Goal: Information Seeking & Learning: Learn about a topic

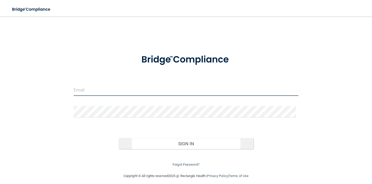
type input "[EMAIL_ADDRESS][DOMAIN_NAME]"
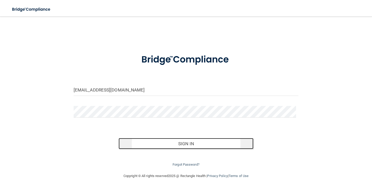
click at [193, 142] on button "Sign In" at bounding box center [185, 143] width 135 height 11
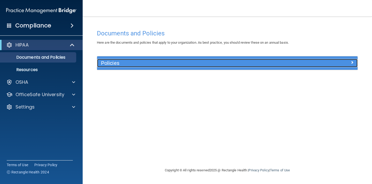
click at [200, 65] on h5 "Policies" at bounding box center [194, 63] width 187 height 6
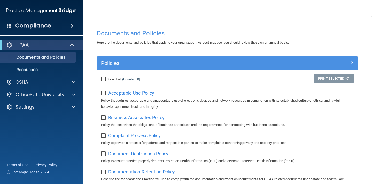
click at [51, 27] on div "Compliance" at bounding box center [41, 25] width 83 height 11
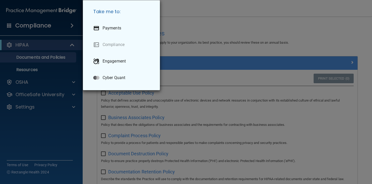
click at [41, 65] on div "Take me to: Payments Compliance Engagement Cyber Quant" at bounding box center [186, 92] width 372 height 184
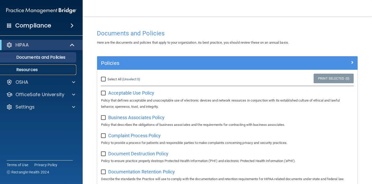
click at [39, 71] on p "Resources" at bounding box center [38, 69] width 70 height 5
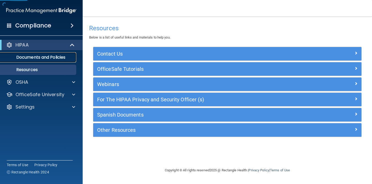
click at [39, 57] on p "Documents and Policies" at bounding box center [38, 57] width 70 height 5
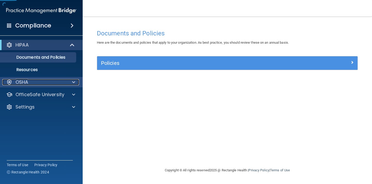
click at [33, 81] on div "OSHA" at bounding box center [34, 82] width 64 height 6
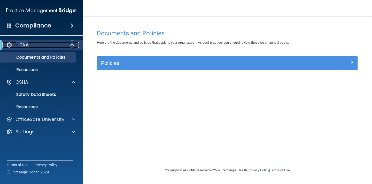
click at [60, 43] on div "HIPAA" at bounding box center [34, 45] width 64 height 6
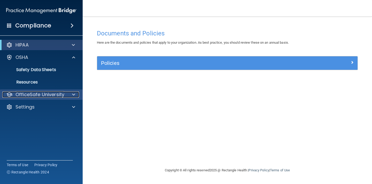
click at [46, 92] on p "OfficeSafe University" at bounding box center [39, 94] width 49 height 6
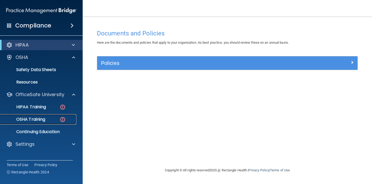
click at [46, 117] on div "OSHA Training" at bounding box center [38, 119] width 70 height 5
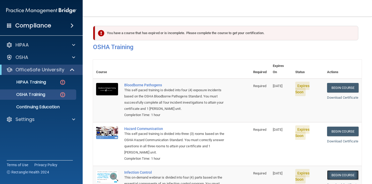
click at [342, 170] on link "Begin Course" at bounding box center [342, 175] width 31 height 10
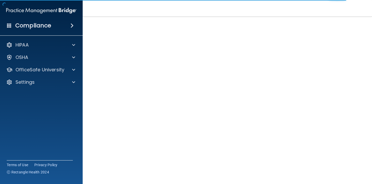
scroll to position [27, 0]
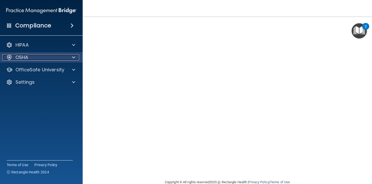
click at [45, 55] on div "OSHA" at bounding box center [34, 57] width 64 height 6
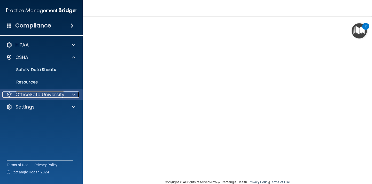
click at [43, 95] on p "OfficeSafe University" at bounding box center [39, 94] width 49 height 6
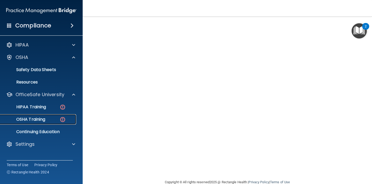
click at [43, 124] on link "OSHA Training" at bounding box center [35, 119] width 81 height 10
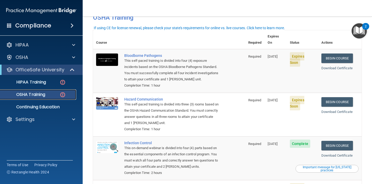
scroll to position [28, 0]
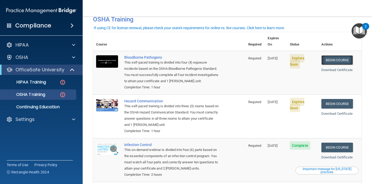
click at [333, 55] on link "Begin Course" at bounding box center [336, 60] width 31 height 10
click at [339, 55] on link "Begin Course" at bounding box center [336, 60] width 31 height 10
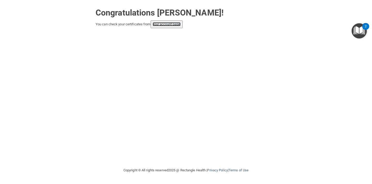
click at [170, 24] on link "your account page!" at bounding box center [166, 24] width 28 height 4
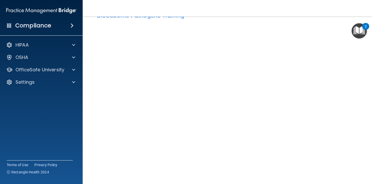
scroll to position [20, 0]
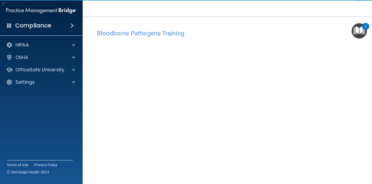
scroll to position [3, 0]
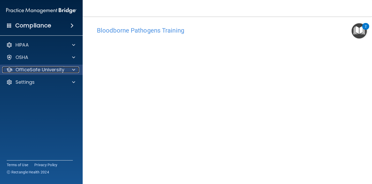
click at [49, 68] on p "OfficeSafe University" at bounding box center [39, 70] width 49 height 6
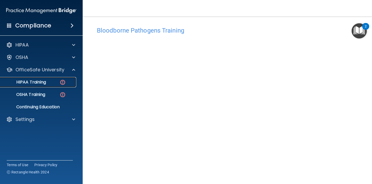
click at [45, 86] on link "HIPAA Training" at bounding box center [35, 82] width 81 height 10
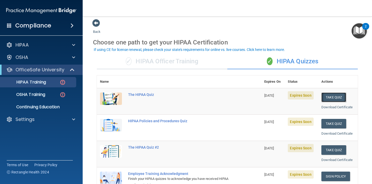
click at [328, 99] on button "Take Quiz" at bounding box center [333, 97] width 25 height 10
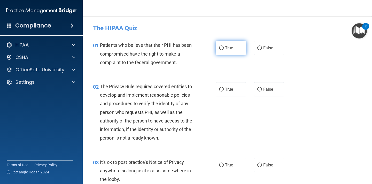
click at [225, 50] on span "True" at bounding box center [229, 47] width 8 height 5
click at [223, 50] on input "True" at bounding box center [221, 48] width 5 height 4
radio input "true"
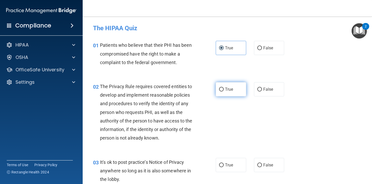
click at [229, 88] on span "True" at bounding box center [229, 89] width 8 height 5
click at [223, 88] on input "True" at bounding box center [221, 89] width 5 height 4
radio input "true"
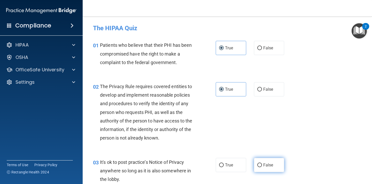
click at [269, 164] on span "False" at bounding box center [268, 164] width 10 height 5
click at [262, 164] on input "False" at bounding box center [259, 165] width 5 height 4
radio input "true"
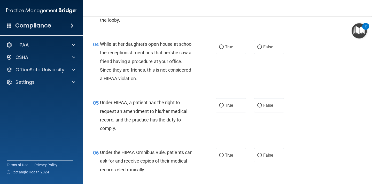
scroll to position [184, 0]
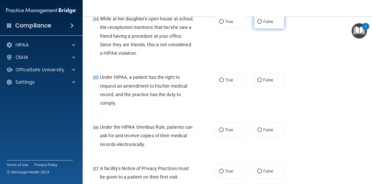
click at [263, 26] on label "False" at bounding box center [269, 21] width 30 height 14
click at [262, 24] on input "False" at bounding box center [259, 22] width 5 height 4
radio input "true"
click at [264, 79] on span "False" at bounding box center [268, 79] width 10 height 5
click at [262, 79] on input "False" at bounding box center [259, 80] width 5 height 4
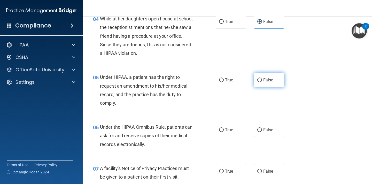
radio input "true"
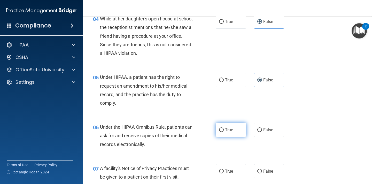
click at [233, 126] on label "True" at bounding box center [230, 130] width 30 height 14
click at [223, 128] on input "True" at bounding box center [221, 130] width 5 height 4
radio input "true"
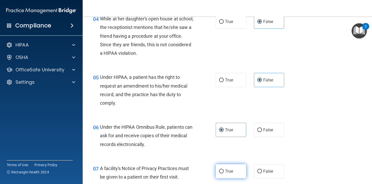
click at [225, 169] on span "True" at bounding box center [229, 170] width 8 height 5
click at [223, 169] on input "True" at bounding box center [221, 171] width 5 height 4
radio input "true"
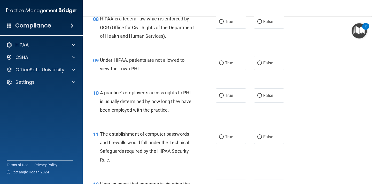
scroll to position [361, 0]
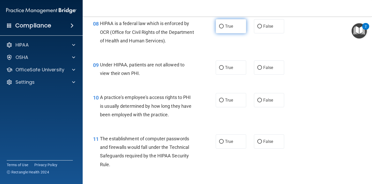
click at [222, 28] on label "True" at bounding box center [230, 26] width 30 height 14
click at [222, 28] on input "True" at bounding box center [221, 27] width 5 height 4
radio input "true"
click at [257, 69] on input "False" at bounding box center [259, 68] width 5 height 4
radio input "true"
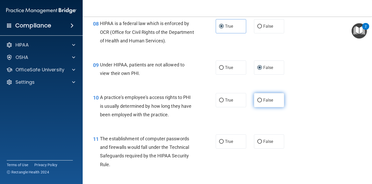
click at [272, 104] on label "False" at bounding box center [269, 100] width 30 height 14
click at [262, 102] on input "False" at bounding box center [259, 100] width 5 height 4
radio input "true"
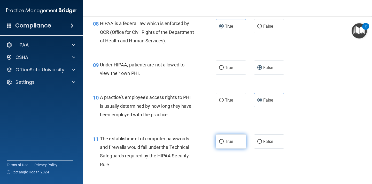
click at [229, 143] on span "True" at bounding box center [229, 141] width 8 height 5
click at [223, 143] on input "True" at bounding box center [221, 142] width 5 height 4
radio input "true"
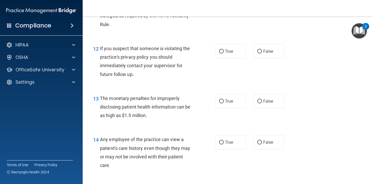
scroll to position [511, 0]
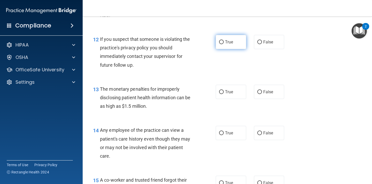
click at [232, 46] on label "True" at bounding box center [230, 42] width 30 height 14
click at [223, 44] on input "True" at bounding box center [221, 42] width 5 height 4
radio input "true"
click at [234, 99] on label "True" at bounding box center [230, 92] width 30 height 14
click at [223, 94] on input "True" at bounding box center [221, 92] width 5 height 4
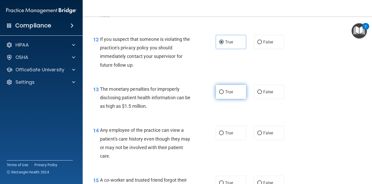
radio input "true"
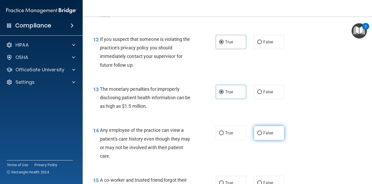
click at [257, 131] on input "False" at bounding box center [259, 133] width 5 height 4
radio input "true"
click at [263, 177] on label "False" at bounding box center [269, 182] width 30 height 14
click at [262, 181] on input "False" at bounding box center [259, 183] width 5 height 4
radio input "true"
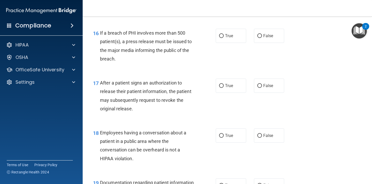
scroll to position [712, 0]
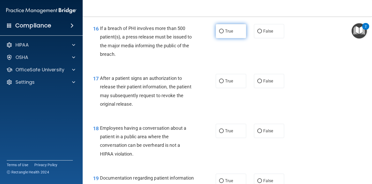
click at [230, 30] on span "True" at bounding box center [229, 31] width 8 height 5
click at [223, 30] on input "True" at bounding box center [221, 31] width 5 height 4
radio input "true"
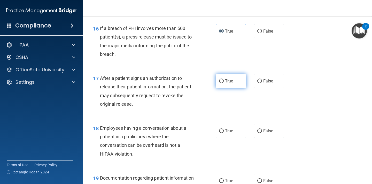
click at [227, 78] on label "True" at bounding box center [230, 81] width 30 height 14
click at [223, 79] on input "True" at bounding box center [221, 81] width 5 height 4
radio input "true"
click at [264, 127] on label "False" at bounding box center [269, 131] width 30 height 14
click at [262, 129] on input "False" at bounding box center [259, 131] width 5 height 4
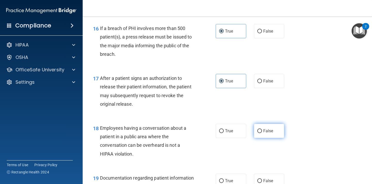
radio input "true"
click at [263, 179] on span "False" at bounding box center [268, 180] width 10 height 5
click at [262, 179] on input "False" at bounding box center [259, 181] width 5 height 4
radio input "true"
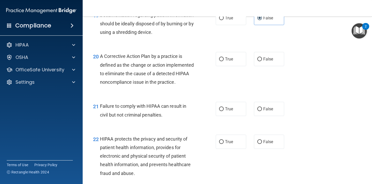
scroll to position [895, 0]
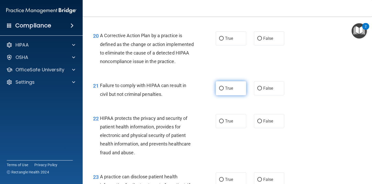
click at [230, 91] on span "True" at bounding box center [229, 88] width 8 height 5
click at [223, 90] on input "True" at bounding box center [221, 88] width 5 height 4
radio input "true"
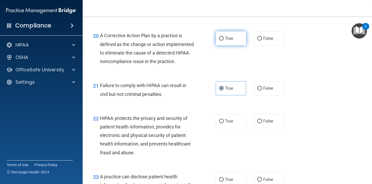
click at [232, 41] on label "True" at bounding box center [230, 38] width 30 height 14
click at [223, 41] on input "True" at bounding box center [221, 39] width 5 height 4
radio input "true"
click at [264, 95] on label "False" at bounding box center [269, 88] width 30 height 14
click at [262, 90] on input "False" at bounding box center [259, 88] width 5 height 4
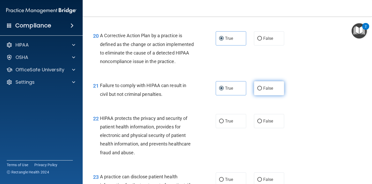
radio input "true"
radio input "false"
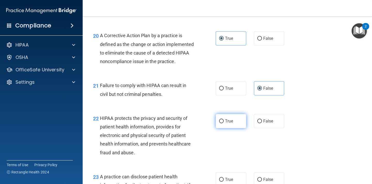
click at [232, 126] on label "True" at bounding box center [230, 121] width 30 height 14
click at [223, 123] on input "True" at bounding box center [221, 121] width 5 height 4
radio input "true"
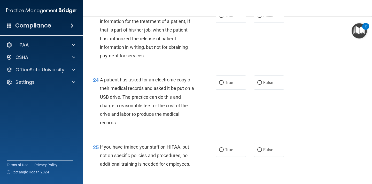
scroll to position [1063, 0]
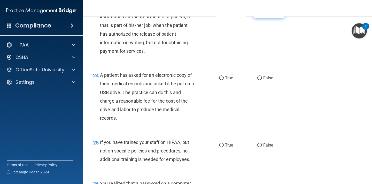
click at [265, 13] on span "False" at bounding box center [268, 11] width 10 height 5
click at [262, 13] on input "False" at bounding box center [259, 11] width 5 height 4
radio input "true"
click at [231, 85] on label "True" at bounding box center [230, 78] width 30 height 14
click at [223, 80] on input "True" at bounding box center [221, 78] width 5 height 4
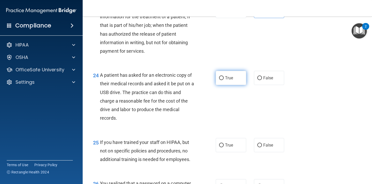
radio input "true"
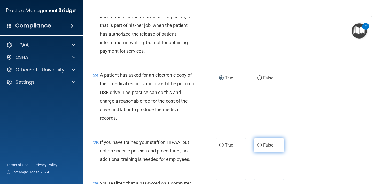
click at [275, 152] on label "False" at bounding box center [269, 145] width 30 height 14
click at [262, 147] on input "False" at bounding box center [259, 145] width 5 height 4
radio input "true"
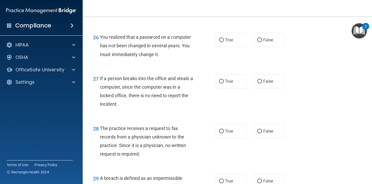
scroll to position [1232, 0]
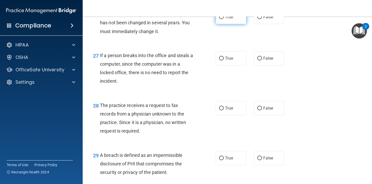
click at [229, 24] on label "True" at bounding box center [230, 17] width 30 height 14
click at [223, 19] on input "True" at bounding box center [221, 17] width 5 height 4
radio input "true"
click at [280, 64] on label "False" at bounding box center [269, 58] width 30 height 14
click at [262, 60] on input "False" at bounding box center [259, 59] width 5 height 4
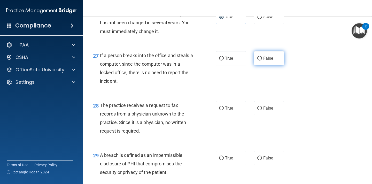
radio input "true"
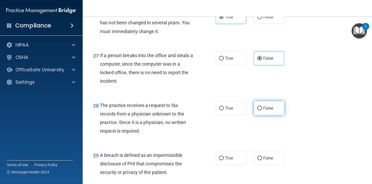
click at [263, 110] on span "False" at bounding box center [268, 108] width 10 height 5
click at [262, 110] on input "False" at bounding box center [259, 108] width 5 height 4
radio input "true"
click at [263, 110] on span "False" at bounding box center [268, 108] width 10 height 5
click at [262, 110] on input "False" at bounding box center [259, 108] width 5 height 4
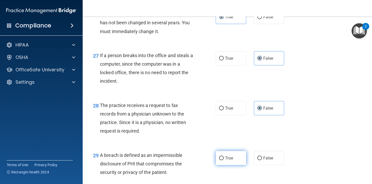
click at [231, 161] on label "True" at bounding box center [230, 158] width 30 height 14
click at [223, 160] on input "True" at bounding box center [221, 158] width 5 height 4
radio input "true"
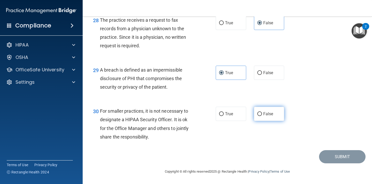
click at [263, 112] on span "False" at bounding box center [268, 113] width 10 height 5
click at [262, 112] on input "False" at bounding box center [259, 114] width 5 height 4
radio input "true"
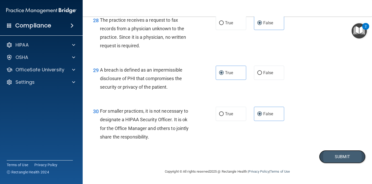
click at [349, 155] on button "Submit" at bounding box center [342, 156] width 46 height 13
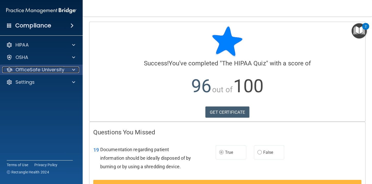
click at [53, 69] on p "OfficeSafe University" at bounding box center [39, 70] width 49 height 6
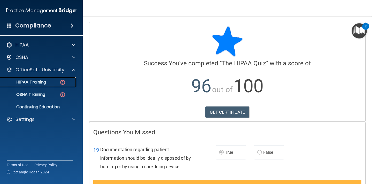
click at [57, 84] on div "HIPAA Training" at bounding box center [38, 81] width 70 height 5
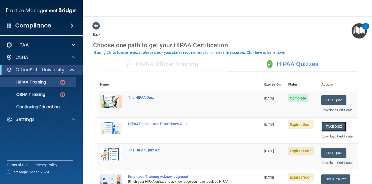
click at [328, 126] on button "Take Quiz" at bounding box center [333, 127] width 25 height 10
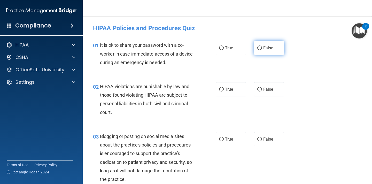
click at [260, 51] on label "False" at bounding box center [269, 48] width 30 height 14
click at [260, 50] on input "False" at bounding box center [259, 48] width 5 height 4
radio input "true"
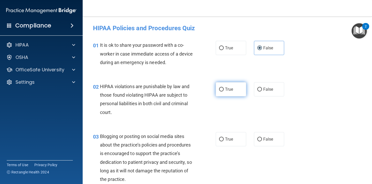
click at [235, 85] on label "True" at bounding box center [230, 89] width 30 height 14
click at [223, 87] on input "True" at bounding box center [221, 89] width 5 height 4
radio input "true"
click at [259, 148] on div "03 Blogging or posting on social media sites about the practice’s policies and …" at bounding box center [227, 158] width 276 height 67
click at [268, 143] on label "False" at bounding box center [269, 139] width 30 height 14
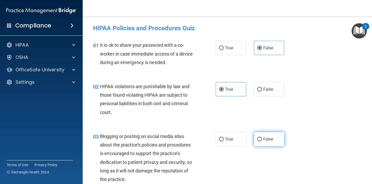
click at [262, 141] on input "False" at bounding box center [259, 139] width 5 height 4
radio input "true"
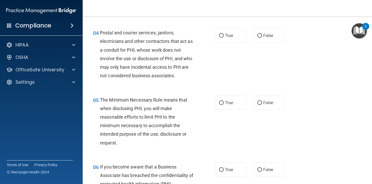
scroll to position [173, 0]
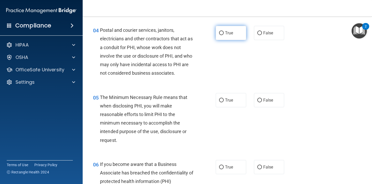
click at [237, 32] on label "True" at bounding box center [230, 33] width 30 height 14
click at [223, 32] on input "True" at bounding box center [221, 33] width 5 height 4
radio input "true"
click at [222, 97] on label "True" at bounding box center [230, 100] width 30 height 14
click at [222, 98] on input "True" at bounding box center [221, 100] width 5 height 4
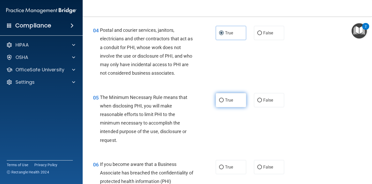
radio input "true"
click at [260, 164] on label "False" at bounding box center [269, 167] width 30 height 14
click at [260, 165] on input "False" at bounding box center [259, 167] width 5 height 4
radio input "true"
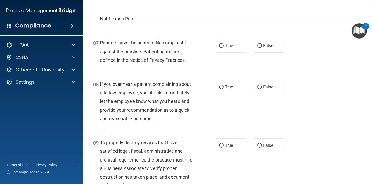
scroll to position [377, 0]
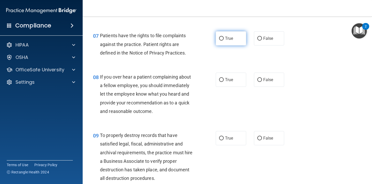
click at [227, 39] on span "True" at bounding box center [229, 38] width 8 height 5
click at [223, 39] on input "True" at bounding box center [221, 39] width 5 height 4
radio input "true"
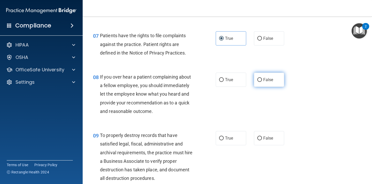
click at [254, 78] on label "False" at bounding box center [269, 79] width 30 height 14
click at [257, 78] on input "False" at bounding box center [259, 80] width 5 height 4
radio input "true"
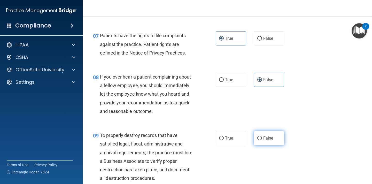
click at [264, 137] on span "False" at bounding box center [268, 137] width 10 height 5
click at [262, 137] on input "False" at bounding box center [259, 138] width 5 height 4
radio input "true"
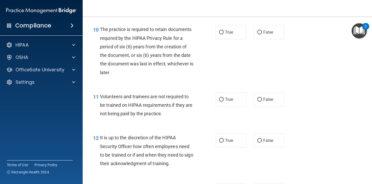
scroll to position [552, 0]
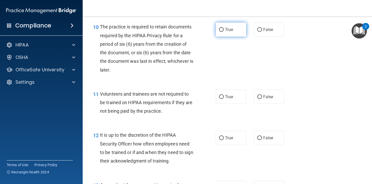
click at [236, 31] on label "True" at bounding box center [230, 29] width 30 height 14
click at [223, 31] on input "True" at bounding box center [221, 30] width 5 height 4
radio input "true"
click at [267, 94] on span "False" at bounding box center [268, 96] width 10 height 5
click at [262, 95] on input "False" at bounding box center [259, 97] width 5 height 4
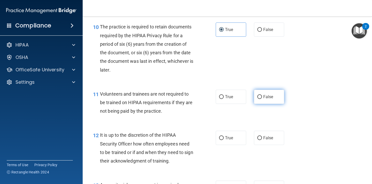
radio input "true"
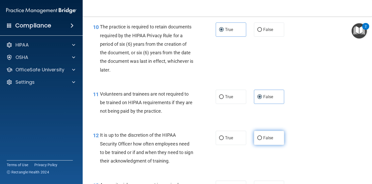
click at [263, 139] on span "False" at bounding box center [268, 137] width 10 height 5
click at [262, 139] on input "False" at bounding box center [259, 138] width 5 height 4
radio input "true"
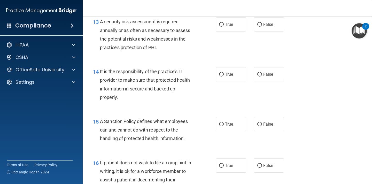
scroll to position [717, 0]
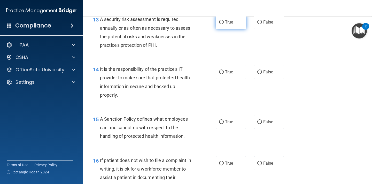
click at [228, 25] on label "True" at bounding box center [230, 22] width 30 height 14
click at [223, 24] on input "True" at bounding box center [221, 22] width 5 height 4
radio input "true"
click at [259, 73] on input "False" at bounding box center [259, 72] width 5 height 4
radio input "true"
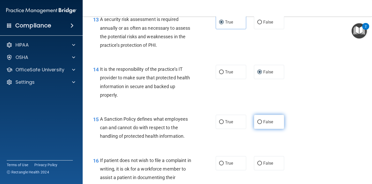
click at [263, 124] on span "False" at bounding box center [268, 121] width 10 height 5
click at [262, 124] on input "False" at bounding box center [259, 122] width 5 height 4
radio input "true"
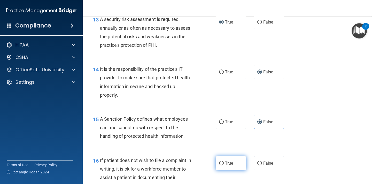
click at [231, 165] on label "True" at bounding box center [230, 163] width 30 height 14
click at [223, 165] on input "True" at bounding box center [221, 163] width 5 height 4
radio input "true"
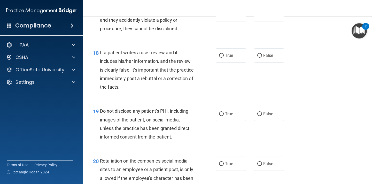
scroll to position [908, 0]
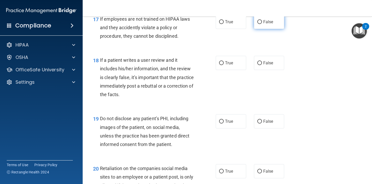
click at [276, 27] on label "False" at bounding box center [269, 22] width 30 height 14
click at [262, 24] on input "False" at bounding box center [259, 22] width 5 height 4
radio input "true"
click at [269, 58] on label "False" at bounding box center [269, 63] width 30 height 14
click at [262, 61] on input "False" at bounding box center [259, 63] width 5 height 4
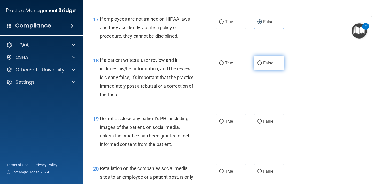
radio input "true"
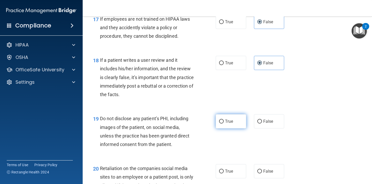
click at [220, 119] on input "True" at bounding box center [221, 121] width 5 height 4
radio input "true"
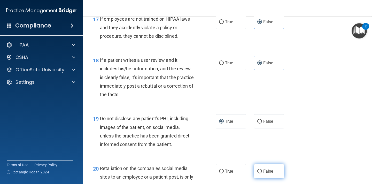
click at [265, 172] on span "False" at bounding box center [268, 170] width 10 height 5
click at [262, 172] on input "False" at bounding box center [259, 171] width 5 height 4
radio input "true"
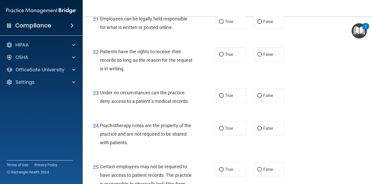
scroll to position [1110, 0]
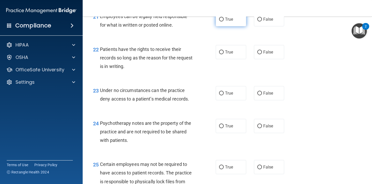
click at [236, 26] on label "True" at bounding box center [230, 19] width 30 height 14
click at [223, 21] on input "True" at bounding box center [221, 20] width 5 height 4
radio input "true"
click at [264, 59] on label "False" at bounding box center [269, 52] width 30 height 14
click at [262, 54] on input "False" at bounding box center [259, 52] width 5 height 4
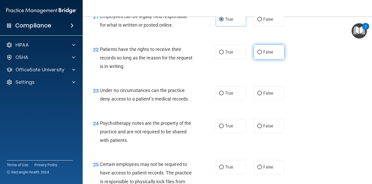
radio input "true"
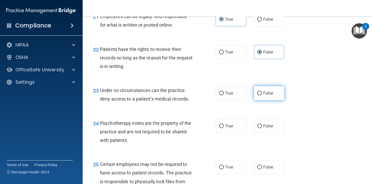
click at [265, 95] on span "False" at bounding box center [268, 93] width 10 height 5
click at [262, 95] on input "False" at bounding box center [259, 93] width 5 height 4
radio input "true"
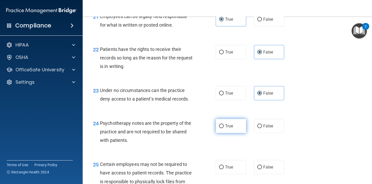
click at [228, 127] on label "True" at bounding box center [230, 126] width 30 height 14
click at [223, 127] on input "True" at bounding box center [221, 126] width 5 height 4
radio input "true"
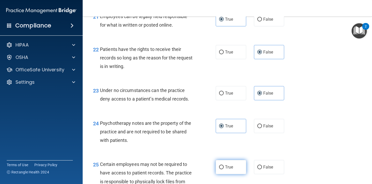
click at [227, 169] on span "True" at bounding box center [229, 166] width 8 height 5
click at [223, 169] on input "True" at bounding box center [221, 167] width 5 height 4
radio input "true"
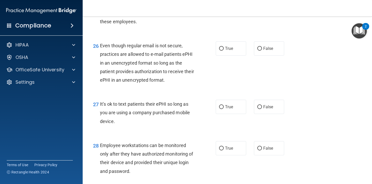
scroll to position [1303, 0]
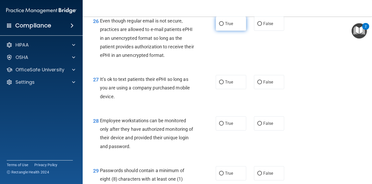
click at [226, 26] on span "True" at bounding box center [229, 23] width 8 height 5
click at [223, 26] on input "True" at bounding box center [221, 24] width 5 height 4
radio input "true"
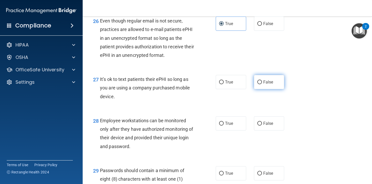
click at [261, 87] on label "False" at bounding box center [269, 82] width 30 height 14
click at [261, 84] on input "False" at bounding box center [259, 82] width 5 height 4
radio input "true"
click at [262, 129] on label "False" at bounding box center [269, 123] width 30 height 14
click at [262, 125] on input "False" at bounding box center [259, 124] width 5 height 4
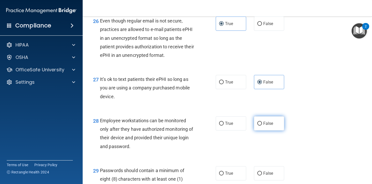
radio input "true"
click at [237, 178] on label "True" at bounding box center [230, 173] width 30 height 14
click at [223, 175] on input "True" at bounding box center [221, 173] width 5 height 4
radio input "true"
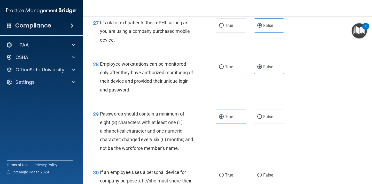
scroll to position [1429, 0]
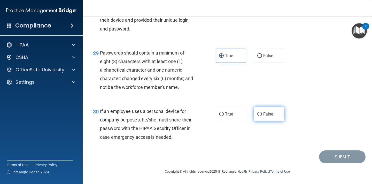
click at [263, 116] on span "False" at bounding box center [268, 113] width 10 height 5
click at [262, 116] on input "False" at bounding box center [259, 114] width 5 height 4
radio input "true"
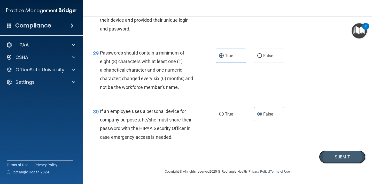
click at [335, 157] on button "Submit" at bounding box center [342, 156] width 46 height 13
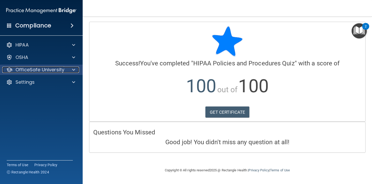
click at [44, 71] on p "OfficeSafe University" at bounding box center [39, 70] width 49 height 6
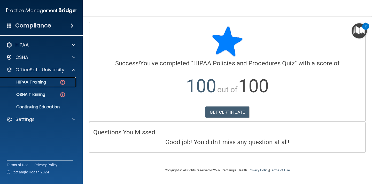
click at [51, 86] on link "HIPAA Training" at bounding box center [35, 82] width 81 height 10
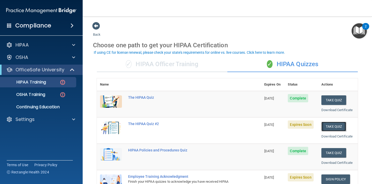
click at [333, 126] on button "Take Quiz" at bounding box center [333, 127] width 25 height 10
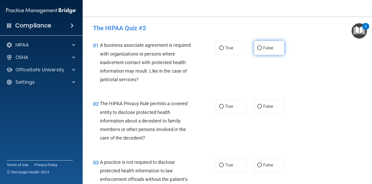
click at [264, 48] on span "False" at bounding box center [268, 47] width 10 height 5
click at [262, 48] on input "False" at bounding box center [259, 48] width 5 height 4
radio input "true"
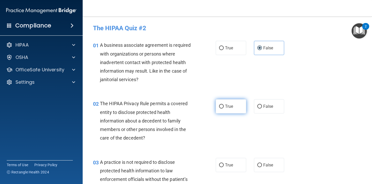
click at [228, 107] on span "True" at bounding box center [229, 106] width 8 height 5
click at [223, 107] on input "True" at bounding box center [221, 106] width 5 height 4
radio input "true"
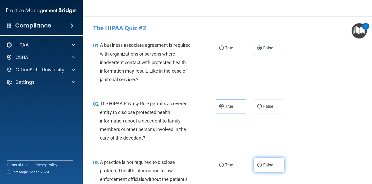
click at [270, 167] on label "False" at bounding box center [269, 165] width 30 height 14
click at [262, 167] on input "False" at bounding box center [259, 165] width 5 height 4
radio input "true"
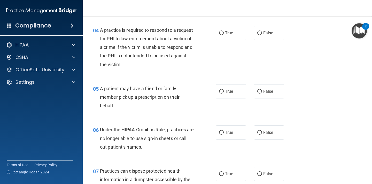
scroll to position [192, 0]
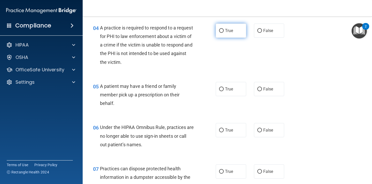
click at [237, 25] on label "True" at bounding box center [230, 30] width 30 height 14
click at [223, 29] on input "True" at bounding box center [221, 31] width 5 height 4
radio input "true"
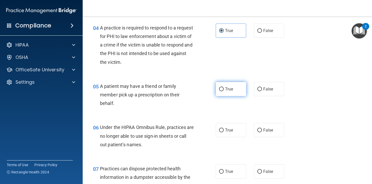
click at [227, 87] on span "True" at bounding box center [229, 88] width 8 height 5
click at [223, 87] on input "True" at bounding box center [221, 89] width 5 height 4
radio input "true"
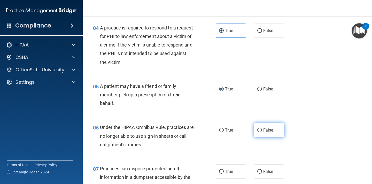
click at [257, 131] on input "False" at bounding box center [259, 130] width 5 height 4
radio input "true"
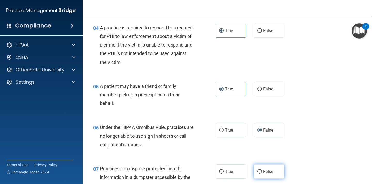
click at [258, 173] on input "False" at bounding box center [259, 172] width 5 height 4
radio input "true"
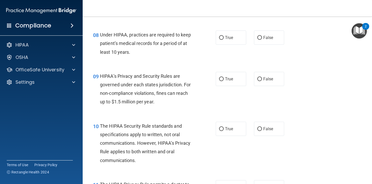
scroll to position [396, 0]
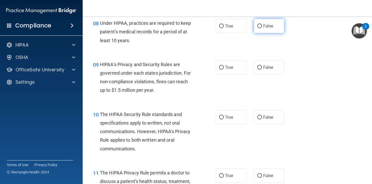
click at [263, 27] on span "False" at bounding box center [268, 25] width 10 height 5
click at [261, 27] on input "False" at bounding box center [259, 26] width 5 height 4
radio input "true"
click at [260, 71] on label "False" at bounding box center [269, 67] width 30 height 14
click at [260, 69] on input "False" at bounding box center [259, 68] width 5 height 4
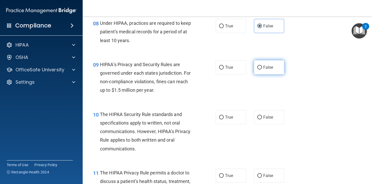
radio input "true"
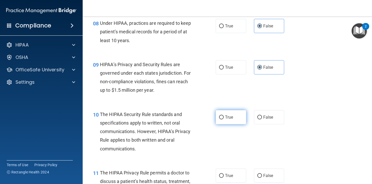
click at [228, 117] on span "True" at bounding box center [229, 117] width 8 height 5
click at [223, 117] on input "True" at bounding box center [221, 117] width 5 height 4
radio input "true"
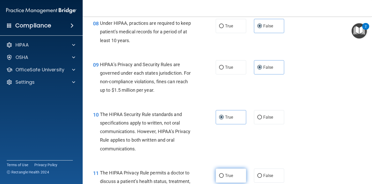
click at [228, 174] on span "True" at bounding box center [229, 175] width 8 height 5
click at [223, 174] on input "True" at bounding box center [221, 176] width 5 height 4
radio input "true"
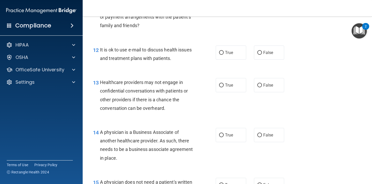
scroll to position [599, 0]
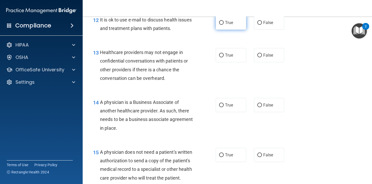
click at [228, 25] on span "True" at bounding box center [229, 22] width 8 height 5
click at [223, 25] on input "True" at bounding box center [221, 23] width 5 height 4
radio input "true"
click at [258, 56] on input "False" at bounding box center [259, 55] width 5 height 4
radio input "true"
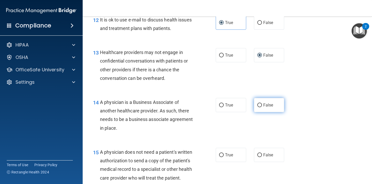
click at [263, 104] on span "False" at bounding box center [268, 104] width 10 height 5
click at [261, 104] on input "False" at bounding box center [259, 105] width 5 height 4
radio input "true"
click at [232, 157] on label "True" at bounding box center [230, 155] width 30 height 14
click at [223, 157] on input "True" at bounding box center [221, 155] width 5 height 4
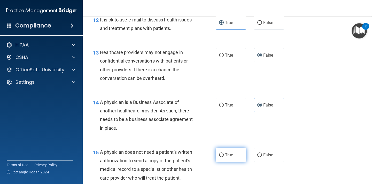
radio input "true"
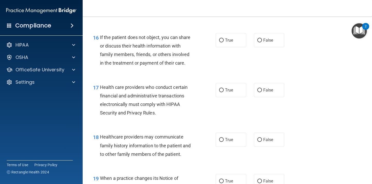
scroll to position [768, 0]
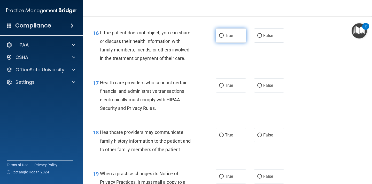
click at [229, 38] on span "True" at bounding box center [229, 35] width 8 height 5
click at [223, 38] on input "True" at bounding box center [221, 36] width 5 height 4
radio input "true"
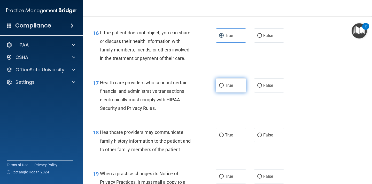
click at [230, 88] on span "True" at bounding box center [229, 85] width 8 height 5
click at [223, 87] on input "True" at bounding box center [221, 86] width 5 height 4
radio input "true"
click at [264, 140] on label "False" at bounding box center [269, 135] width 30 height 14
click at [262, 137] on input "False" at bounding box center [259, 135] width 5 height 4
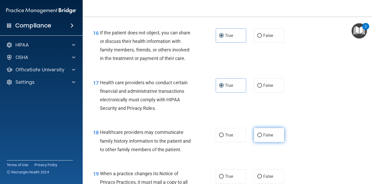
radio input "true"
click at [261, 182] on label "False" at bounding box center [269, 176] width 30 height 14
click at [261, 178] on input "False" at bounding box center [259, 176] width 5 height 4
radio input "true"
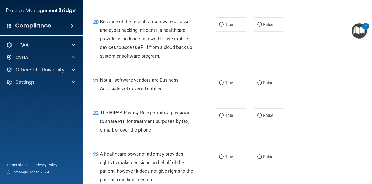
scroll to position [963, 0]
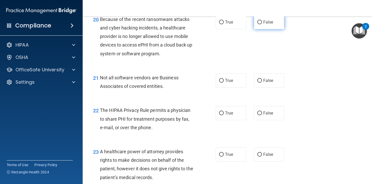
click at [264, 27] on label "False" at bounding box center [269, 22] width 30 height 14
click at [262, 24] on input "False" at bounding box center [259, 22] width 5 height 4
radio input "true"
click at [227, 87] on label "True" at bounding box center [230, 80] width 30 height 14
click at [223, 83] on input "True" at bounding box center [221, 81] width 5 height 4
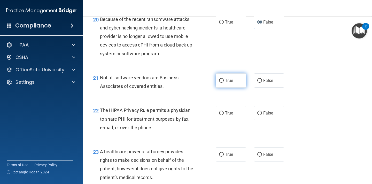
radio input "true"
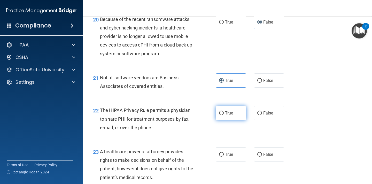
click at [231, 115] on span "True" at bounding box center [229, 112] width 8 height 5
click at [223, 115] on input "True" at bounding box center [221, 113] width 5 height 4
radio input "true"
click at [270, 157] on span "False" at bounding box center [268, 154] width 10 height 5
click at [262, 156] on input "False" at bounding box center [259, 154] width 5 height 4
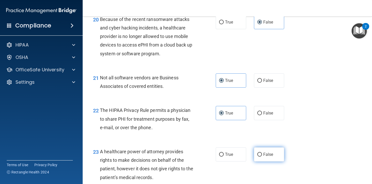
radio input "true"
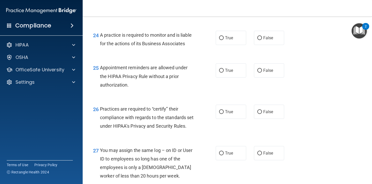
scroll to position [1141, 0]
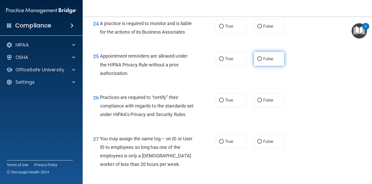
click at [268, 66] on label "False" at bounding box center [269, 59] width 30 height 14
click at [262, 61] on input "False" at bounding box center [259, 59] width 5 height 4
radio input "true"
click at [234, 107] on label "True" at bounding box center [230, 100] width 30 height 14
click at [223, 102] on input "True" at bounding box center [221, 100] width 5 height 4
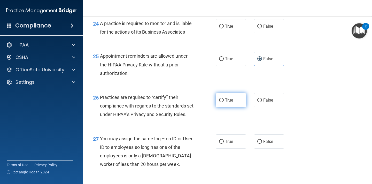
radio input "true"
click at [263, 102] on span "False" at bounding box center [268, 100] width 10 height 5
click at [262, 102] on input "False" at bounding box center [259, 100] width 5 height 4
radio input "true"
radio input "false"
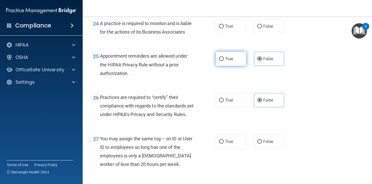
click at [224, 66] on label "True" at bounding box center [230, 59] width 30 height 14
click at [223, 61] on input "True" at bounding box center [221, 59] width 5 height 4
radio input "true"
radio input "false"
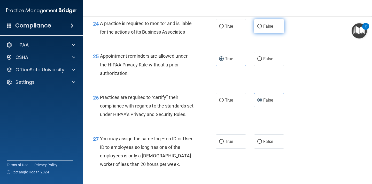
click at [263, 29] on span "False" at bounding box center [268, 26] width 10 height 5
click at [261, 28] on input "False" at bounding box center [259, 27] width 5 height 4
radio input "true"
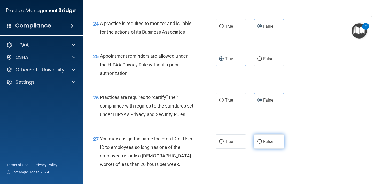
click at [266, 144] on span "False" at bounding box center [268, 141] width 10 height 5
click at [262, 143] on input "False" at bounding box center [259, 142] width 5 height 4
radio input "true"
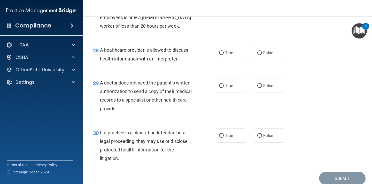
scroll to position [1281, 0]
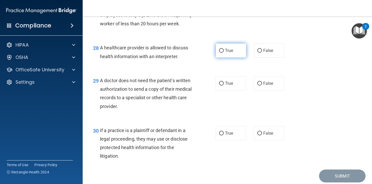
click at [229, 53] on span "True" at bounding box center [229, 50] width 8 height 5
click at [223, 53] on input "True" at bounding box center [221, 51] width 5 height 4
radio input "true"
click at [228, 86] on span "True" at bounding box center [229, 83] width 8 height 5
click at [223, 85] on input "True" at bounding box center [221, 84] width 5 height 4
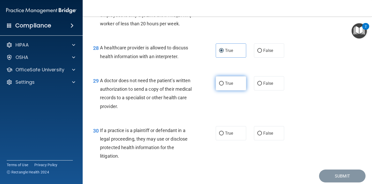
radio input "true"
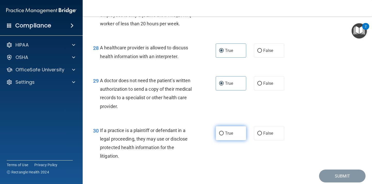
click at [229, 135] on span "True" at bounding box center [229, 133] width 8 height 5
click at [223, 135] on input "True" at bounding box center [221, 133] width 5 height 4
radio input "true"
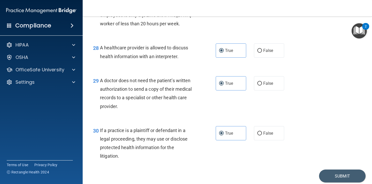
scroll to position [1326, 0]
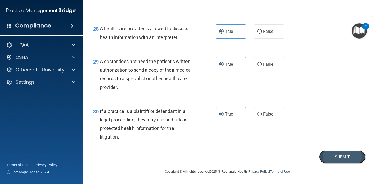
click at [335, 152] on button "Submit" at bounding box center [342, 156] width 46 height 13
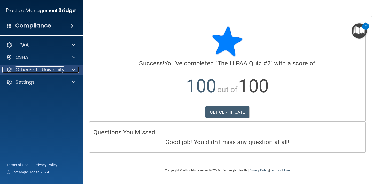
click at [39, 67] on p "OfficeSafe University" at bounding box center [39, 70] width 49 height 6
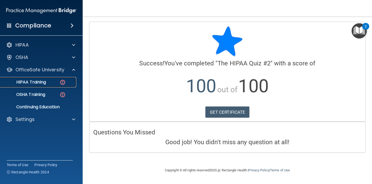
click at [51, 83] on div "HIPAA Training" at bounding box center [38, 81] width 70 height 5
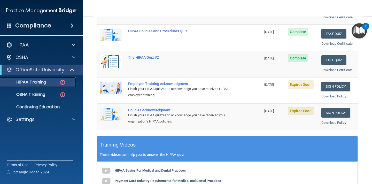
scroll to position [94, 0]
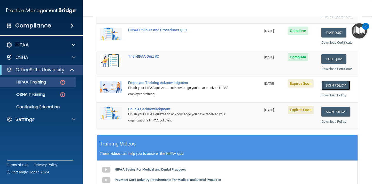
click at [324, 85] on link "Sign Policy" at bounding box center [335, 85] width 29 height 10
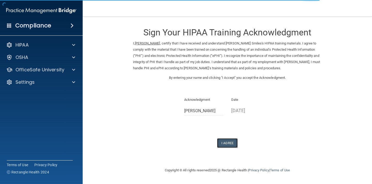
click at [228, 146] on button "I Agree" at bounding box center [227, 143] width 21 height 10
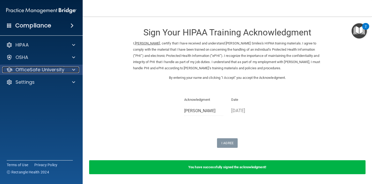
click at [62, 71] on p "OfficeSafe University" at bounding box center [39, 70] width 49 height 6
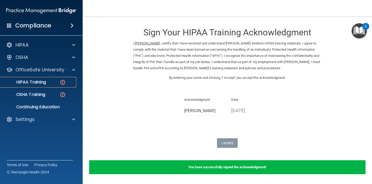
click at [55, 84] on div "HIPAA Training" at bounding box center [38, 81] width 70 height 5
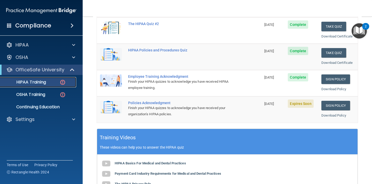
scroll to position [100, 0]
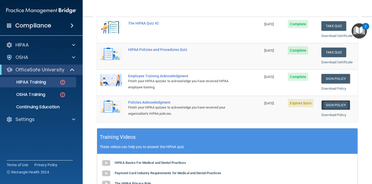
click at [329, 103] on link "Sign Policy" at bounding box center [335, 105] width 29 height 10
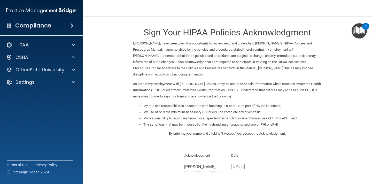
drag, startPoint x: 367, startPoint y: 54, endPoint x: 356, endPoint y: 54, distance: 10.6
click at [356, 54] on main "Sign Your HIPAA Policies Acknowledgment I, [PERSON_NAME] , have been given the …" at bounding box center [227, 100] width 289 height 167
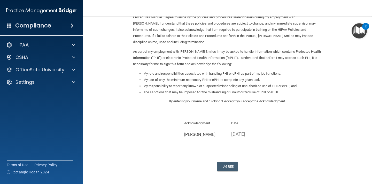
scroll to position [44, 0]
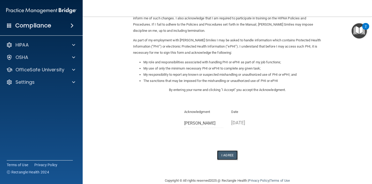
click at [233, 154] on button "I Agree" at bounding box center [227, 155] width 21 height 10
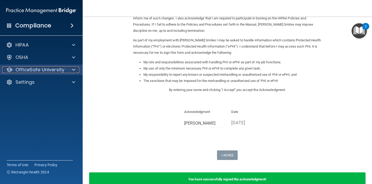
click at [47, 70] on p "OfficeSafe University" at bounding box center [39, 70] width 49 height 6
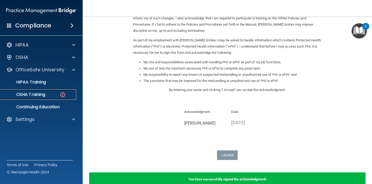
click at [52, 92] on div "OSHA Training" at bounding box center [38, 94] width 70 height 5
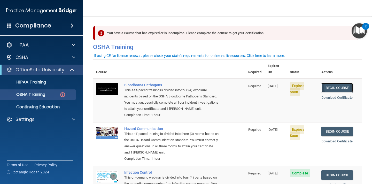
click at [343, 83] on link "Begin Course" at bounding box center [336, 88] width 31 height 10
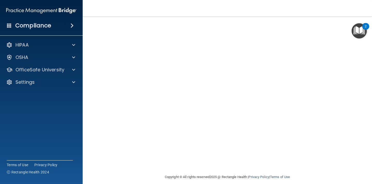
scroll to position [3, 0]
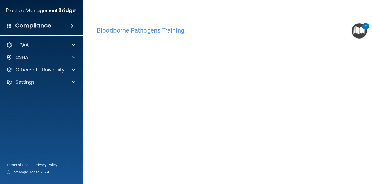
drag, startPoint x: 367, startPoint y: 72, endPoint x: 367, endPoint y: 95, distance: 22.2
click at [367, 95] on main "Bloodborne Pathogens Training This course doesn’t expire until 09/04/2025. Are …" at bounding box center [227, 100] width 289 height 167
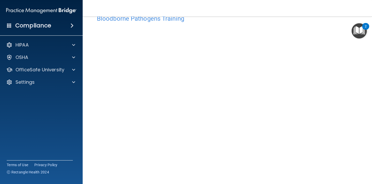
scroll to position [14, 0]
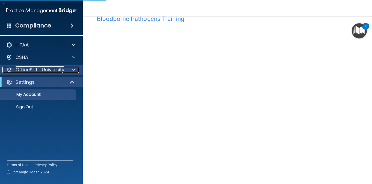
click at [47, 72] on p "OfficeSafe University" at bounding box center [39, 70] width 49 height 6
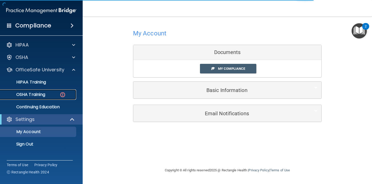
click at [44, 94] on p "OSHA Training" at bounding box center [24, 94] width 42 height 5
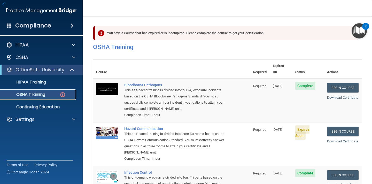
click at [54, 95] on div "OSHA Training" at bounding box center [38, 94] width 70 height 5
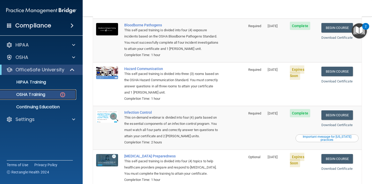
scroll to position [61, 0]
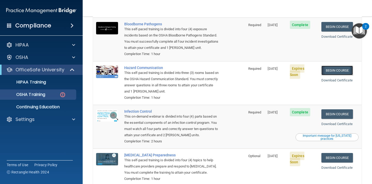
click at [324, 66] on link "Begin Course" at bounding box center [336, 71] width 31 height 10
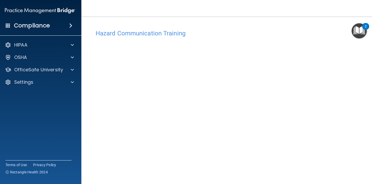
scroll to position [10, 0]
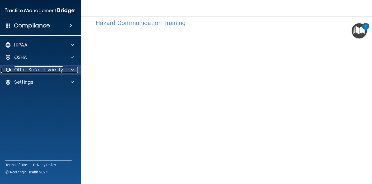
click at [65, 70] on div at bounding box center [71, 70] width 13 height 6
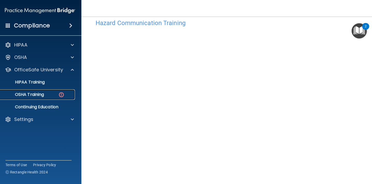
click at [40, 94] on p "OSHA Training" at bounding box center [23, 94] width 42 height 5
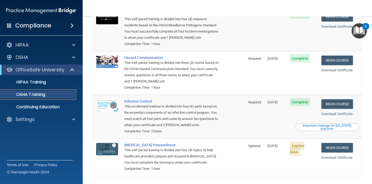
scroll to position [69, 0]
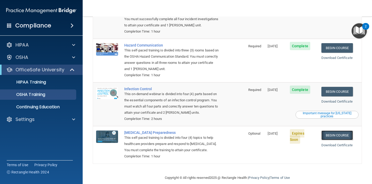
click at [335, 130] on link "Begin Course" at bounding box center [336, 135] width 31 height 10
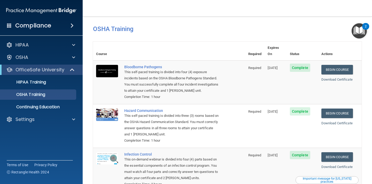
scroll to position [0, 0]
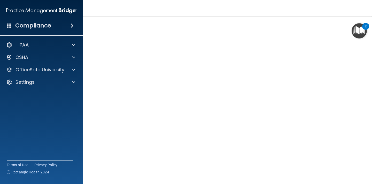
scroll to position [23, 0]
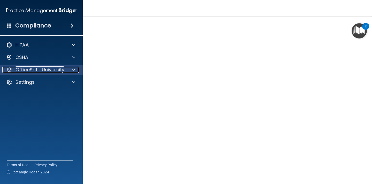
click at [55, 72] on p "OfficeSafe University" at bounding box center [39, 70] width 49 height 6
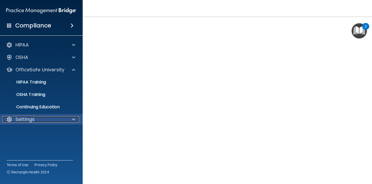
click at [48, 122] on div "Settings" at bounding box center [34, 119] width 64 height 6
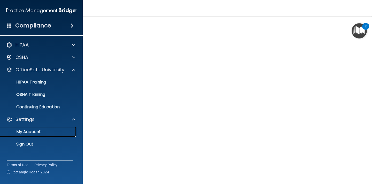
click at [39, 132] on p "My Account" at bounding box center [38, 131] width 70 height 5
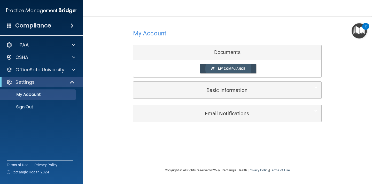
click at [231, 67] on span "My Compliance" at bounding box center [231, 69] width 27 height 4
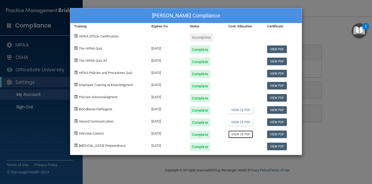
click at [245, 133] on link "View CE PDF" at bounding box center [240, 133] width 25 height 7
click at [247, 121] on link "View CE PDF" at bounding box center [240, 121] width 25 height 7
click at [238, 110] on link "View CE PDF" at bounding box center [240, 109] width 25 height 7
